Goal: Complete application form: Complete application form

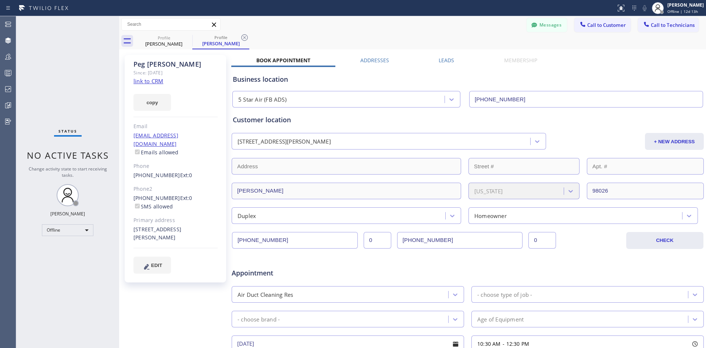
click at [330, 135] on div "[STREET_ADDRESS][PERSON_NAME]" at bounding box center [382, 141] width 297 height 13
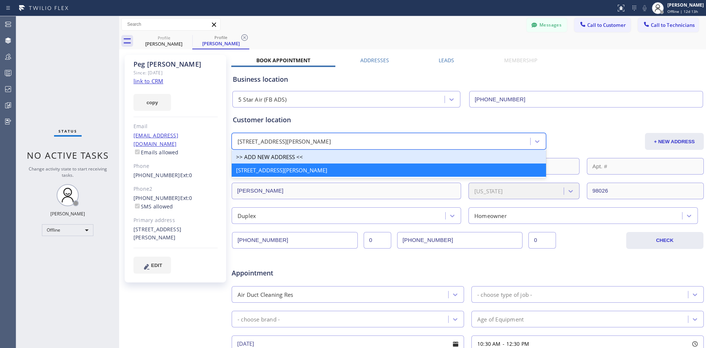
click at [295, 157] on div ">> ADD NEW ADDRESS <<" at bounding box center [389, 156] width 315 height 13
type input "[STREET_ADDRESS]"
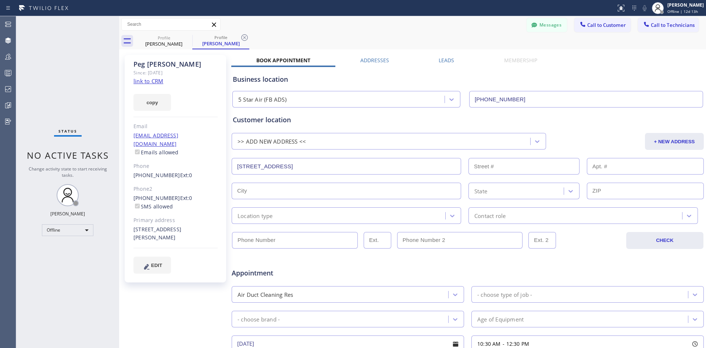
drag, startPoint x: 341, startPoint y: 165, endPoint x: 185, endPoint y: 166, distance: 156.0
click at [196, 160] on div "[PERSON_NAME] Since: [DATE] link to CRM copy Email [EMAIL_ADDRESS][DOMAIN_NAME]…" at bounding box center [412, 289] width 583 height 477
type input "[STREET_ADDRESS]"
type input "233"
type input "[GEOGRAPHIC_DATA]"
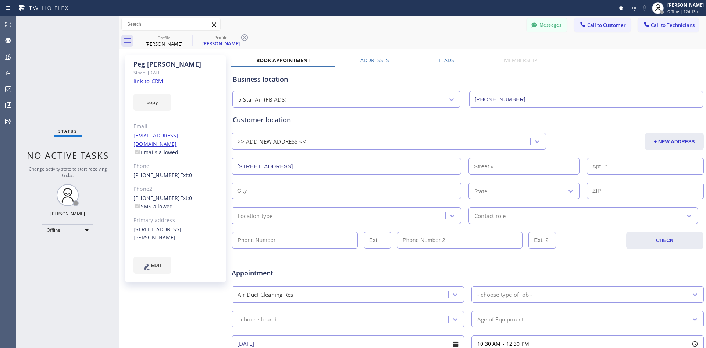
type input "33914"
click at [304, 160] on input "[STREET_ADDRESS]" at bounding box center [347, 166] width 230 height 17
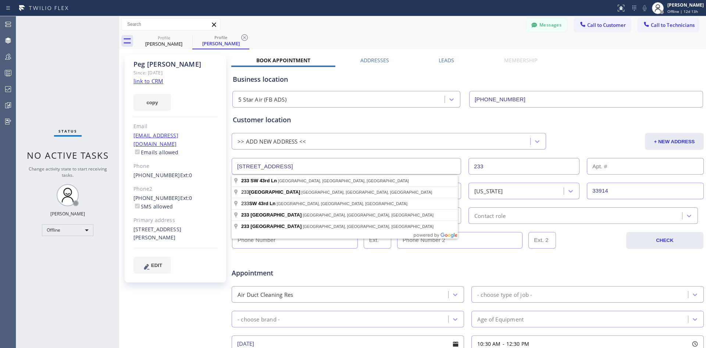
click at [593, 130] on div "Customer location >> ADD NEW ADDRESS << + NEW ADDRESS [STREET_ADDRESS][US_STATE…" at bounding box center [468, 169] width 470 height 109
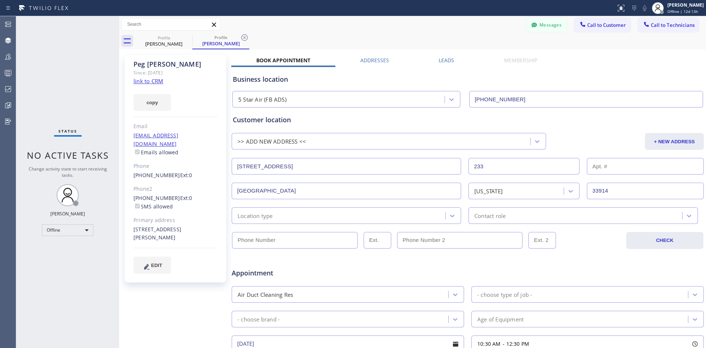
click at [271, 216] on div "Location type" at bounding box center [255, 215] width 35 height 8
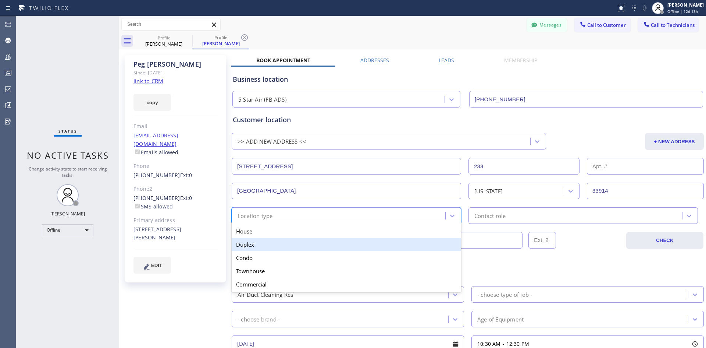
click at [277, 241] on div "Duplex" at bounding box center [347, 244] width 230 height 13
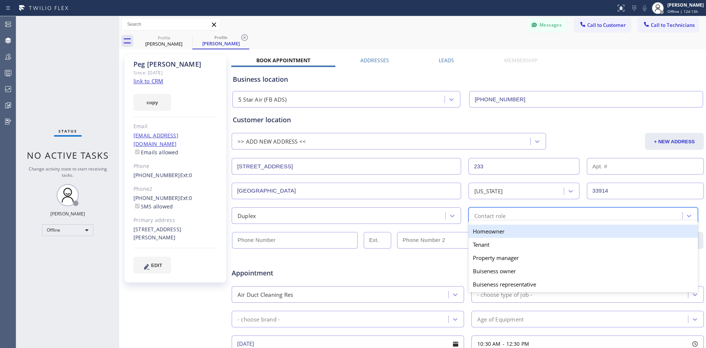
click at [519, 215] on div "Contact role" at bounding box center [577, 215] width 212 height 13
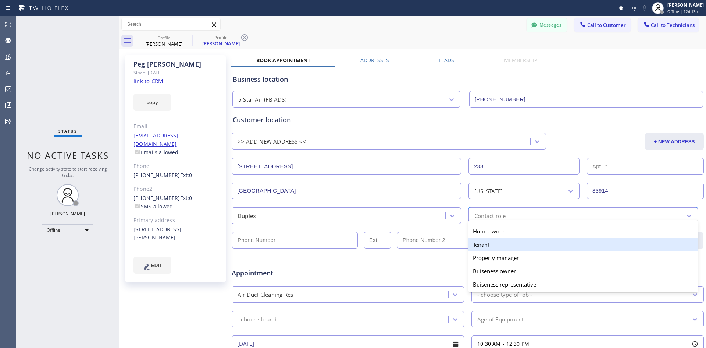
click at [497, 251] on div "Property manager" at bounding box center [584, 257] width 230 height 13
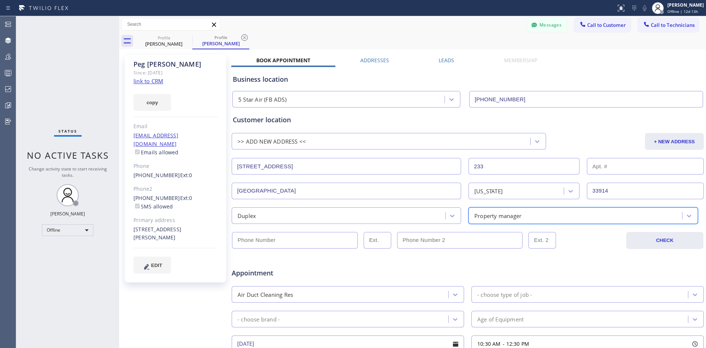
click at [348, 221] on div "Duplex" at bounding box center [347, 215] width 230 height 17
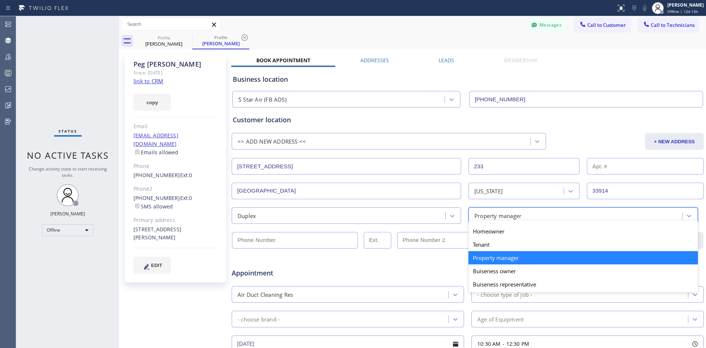
click at [494, 215] on div "Property manager" at bounding box center [498, 215] width 47 height 8
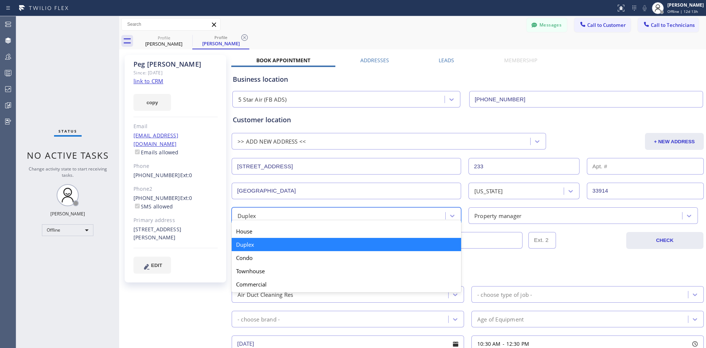
click at [373, 223] on div "option Duplex, selected. option Duplex focused, 2 of 5. 5 results available. Us…" at bounding box center [347, 215] width 230 height 17
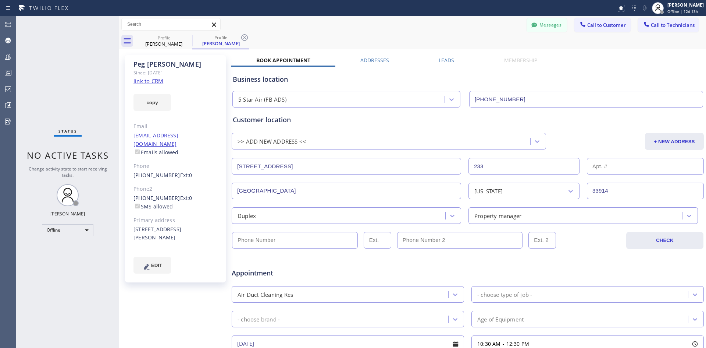
click at [263, 213] on div "Duplex" at bounding box center [340, 215] width 212 height 13
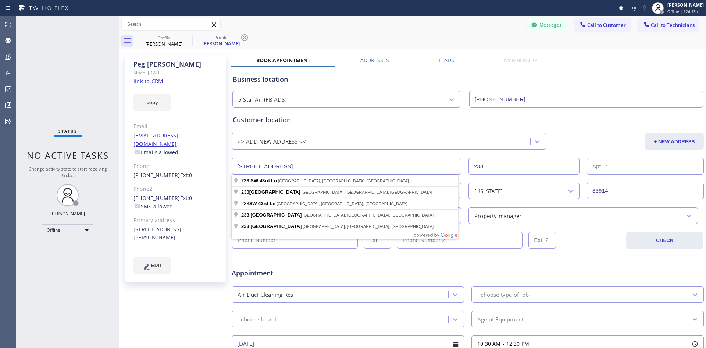
drag, startPoint x: 292, startPoint y: 170, endPoint x: 175, endPoint y: 155, distance: 117.9
click at [176, 155] on div "[PERSON_NAME] Since: [DATE] link to CRM copy Email [EMAIL_ADDRESS][DOMAIN_NAME]…" at bounding box center [412, 289] width 583 height 477
type input "[STREET_ADDRESS]"
type input "590"
type input "[US_STATE]"
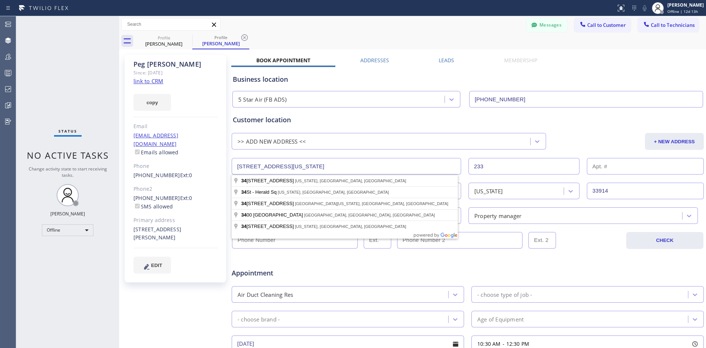
type input "10154"
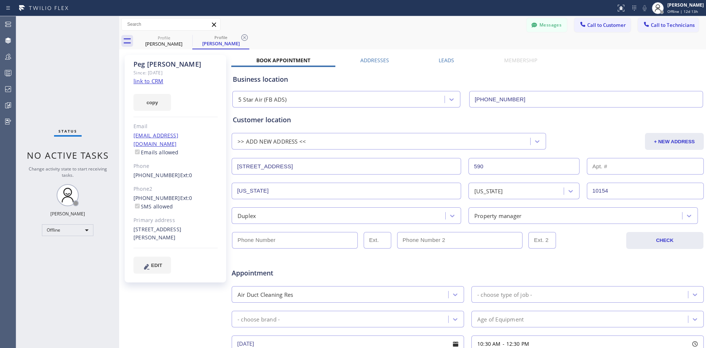
click at [525, 197] on div "[US_STATE]" at bounding box center [524, 190] width 111 height 17
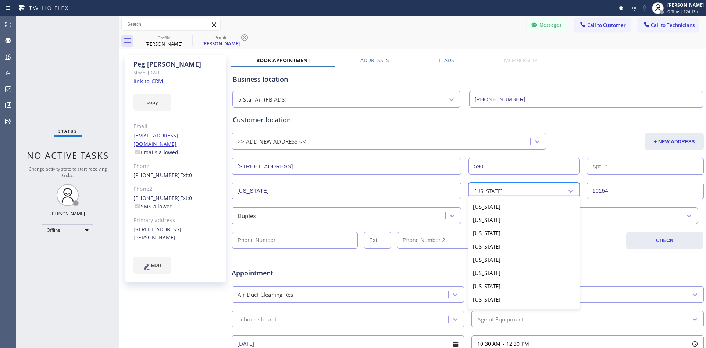
scroll to position [319, 0]
click at [600, 124] on div "Customer location" at bounding box center [468, 120] width 470 height 10
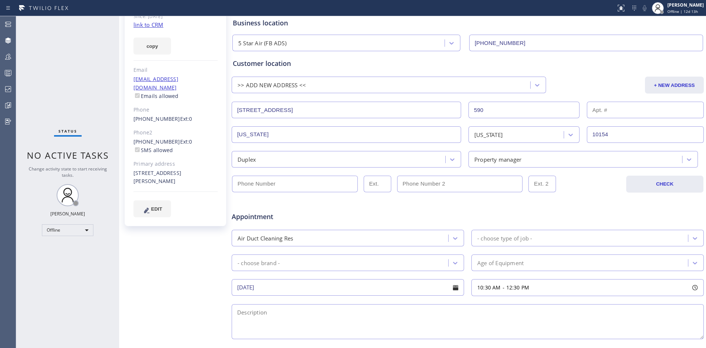
scroll to position [74, 0]
